Goal: Task Accomplishment & Management: Complete application form

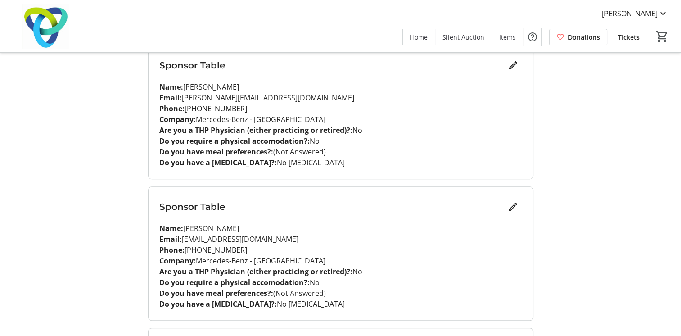
scroll to position [540, 0]
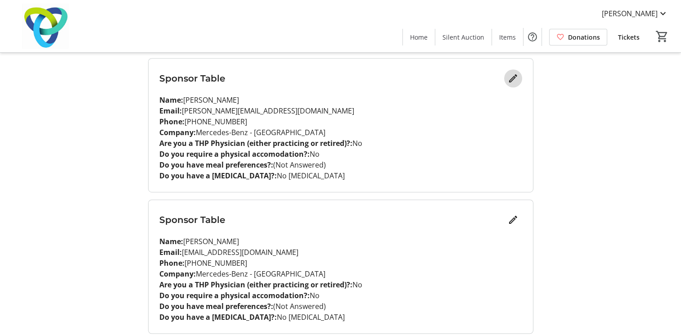
click at [512, 78] on mat-icon "Edit" at bounding box center [512, 78] width 11 height 11
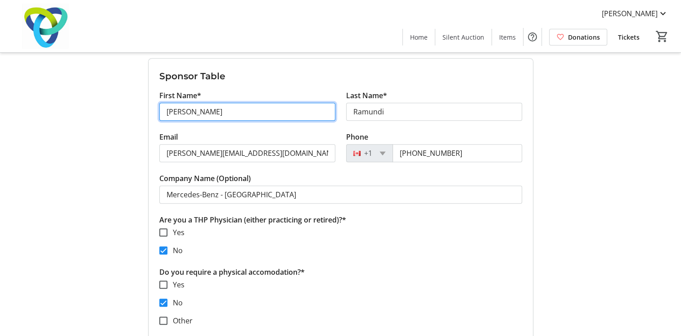
drag, startPoint x: 189, startPoint y: 112, endPoint x: 115, endPoint y: 112, distance: 74.2
type input "[PERSON_NAME]"
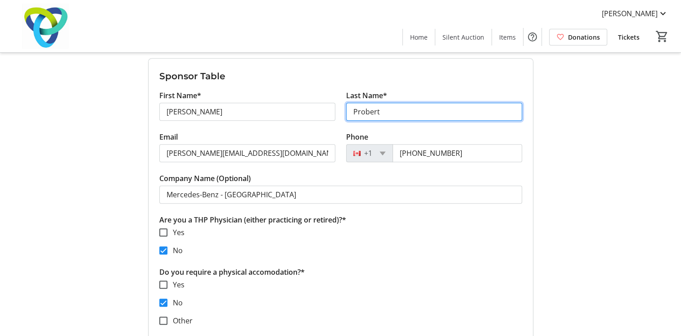
type input "Probert"
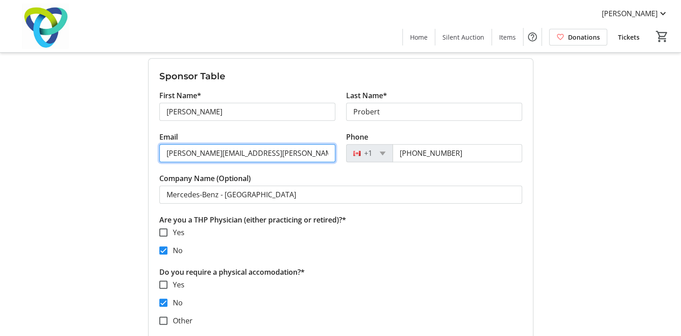
type input "[PERSON_NAME][EMAIL_ADDRESS][PERSON_NAME][DOMAIN_NAME]"
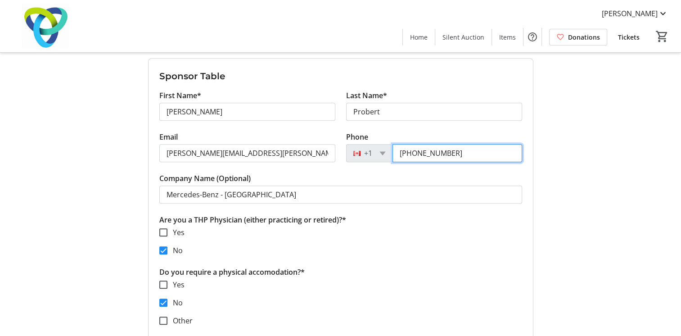
click at [462, 152] on input "[PHONE_NUMBER]" at bounding box center [457, 153] width 130 height 18
type input "[PHONE_NUMBER]"
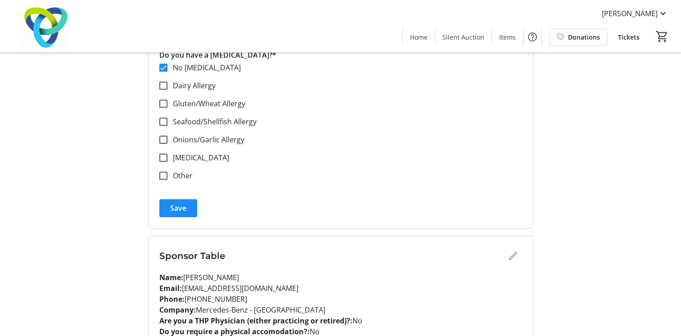
scroll to position [945, 0]
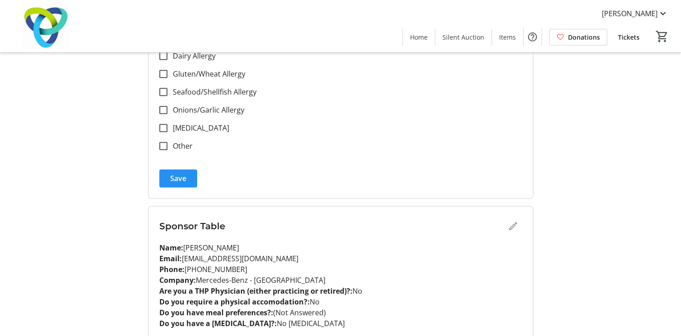
click at [191, 177] on span "submit" at bounding box center [178, 178] width 38 height 22
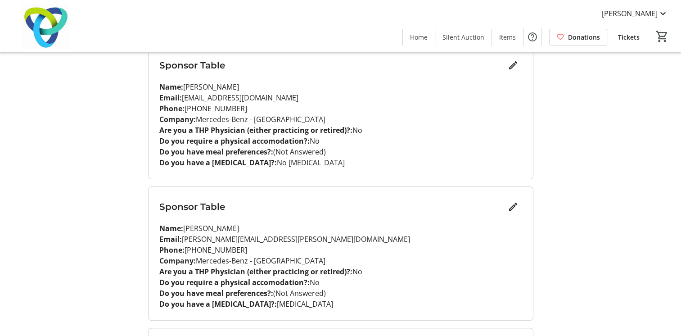
scroll to position [0, 0]
